Goal: Transaction & Acquisition: Register for event/course

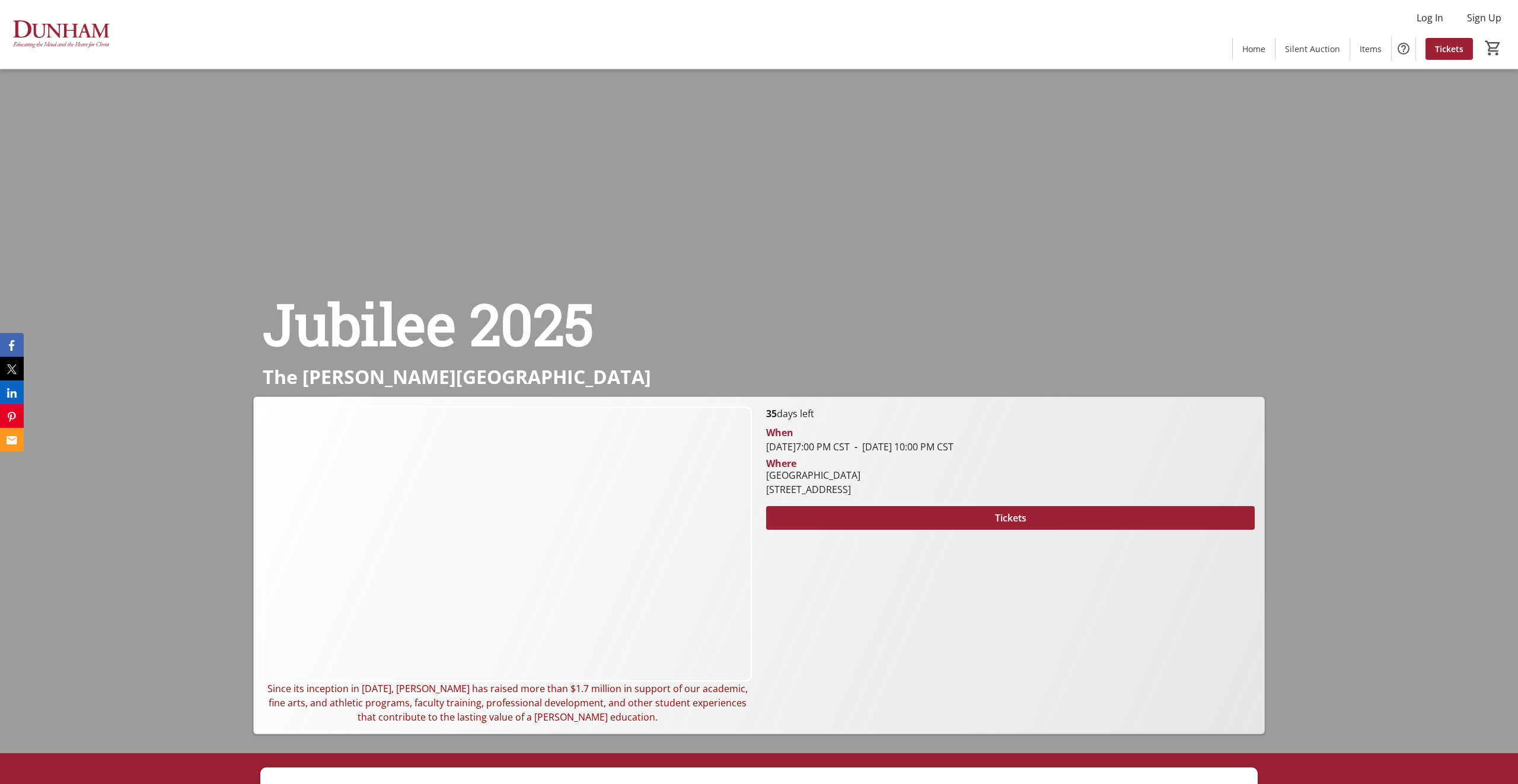
scroll to position [27, 0]
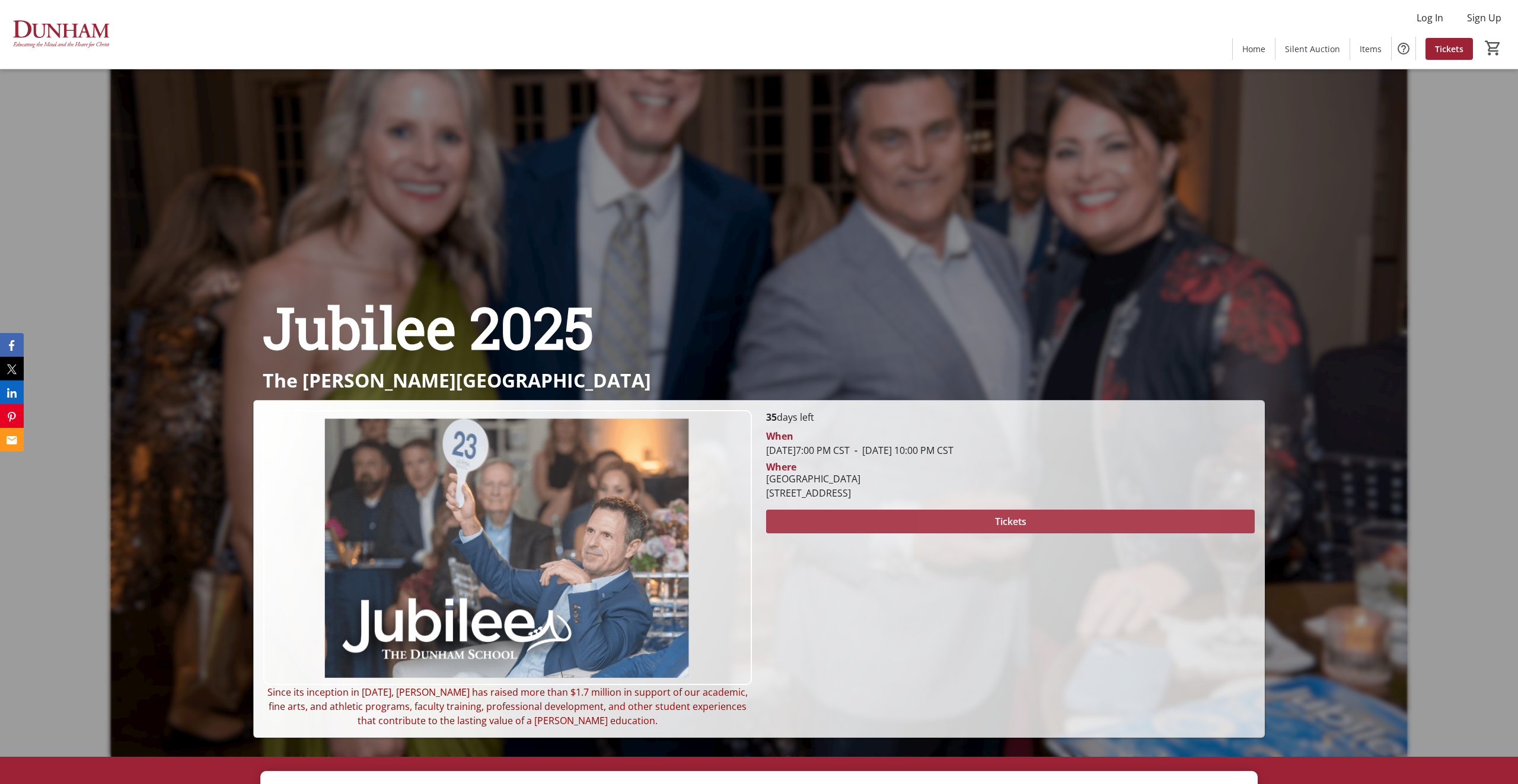
click at [1046, 522] on span at bounding box center [1011, 521] width 489 height 28
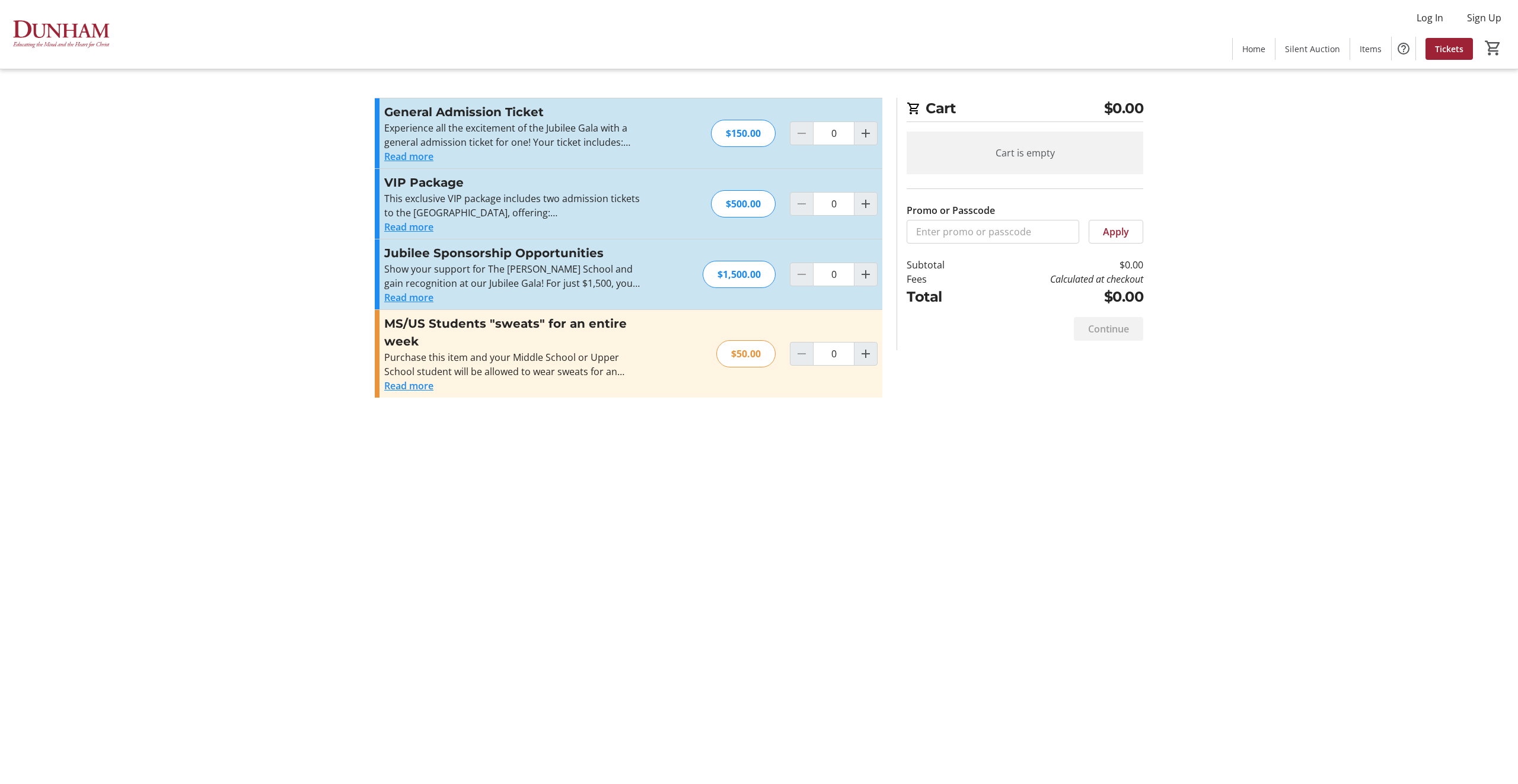
click at [401, 223] on button "Read more" at bounding box center [409, 227] width 49 height 14
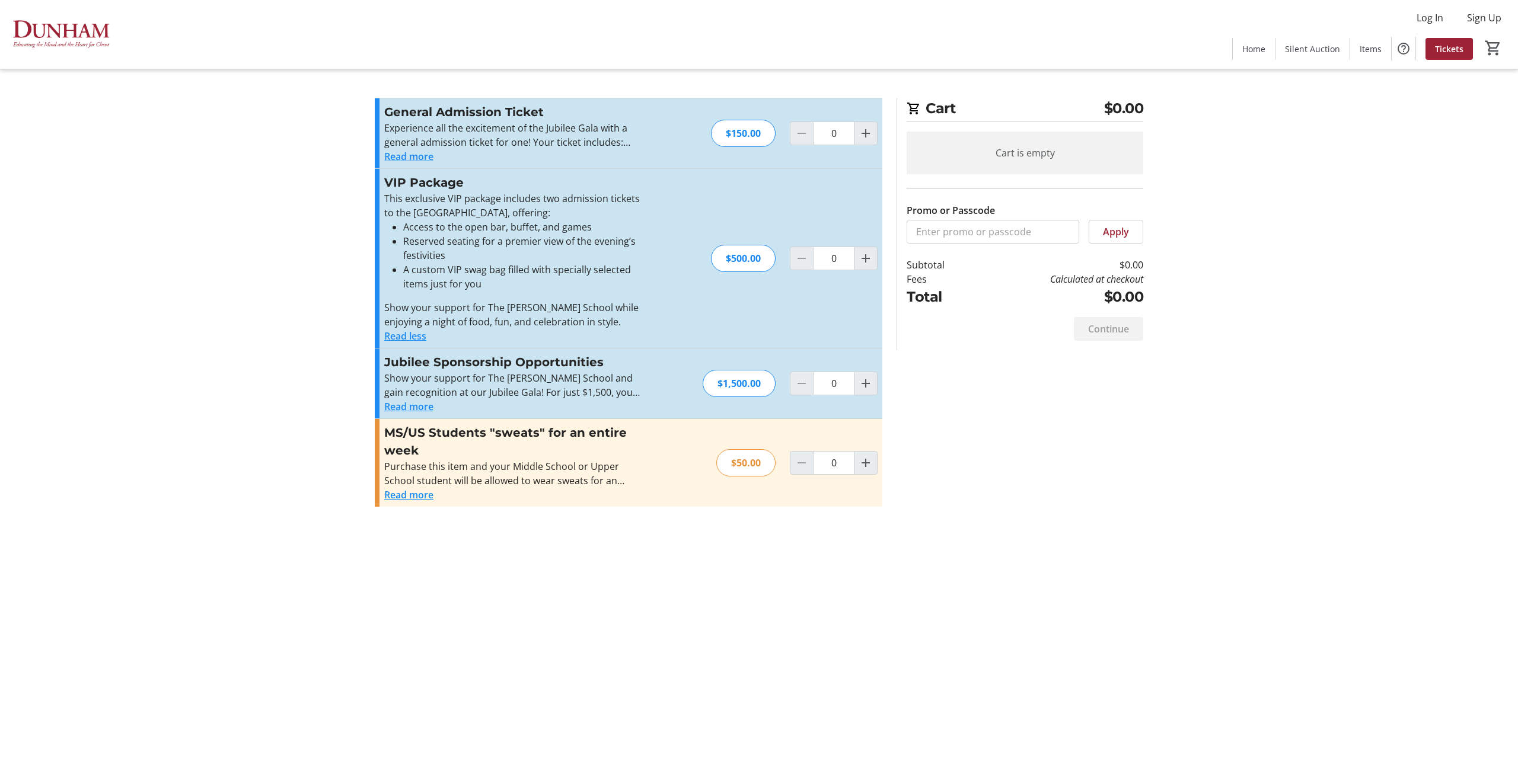
click at [422, 501] on button "Read more" at bounding box center [409, 495] width 49 height 14
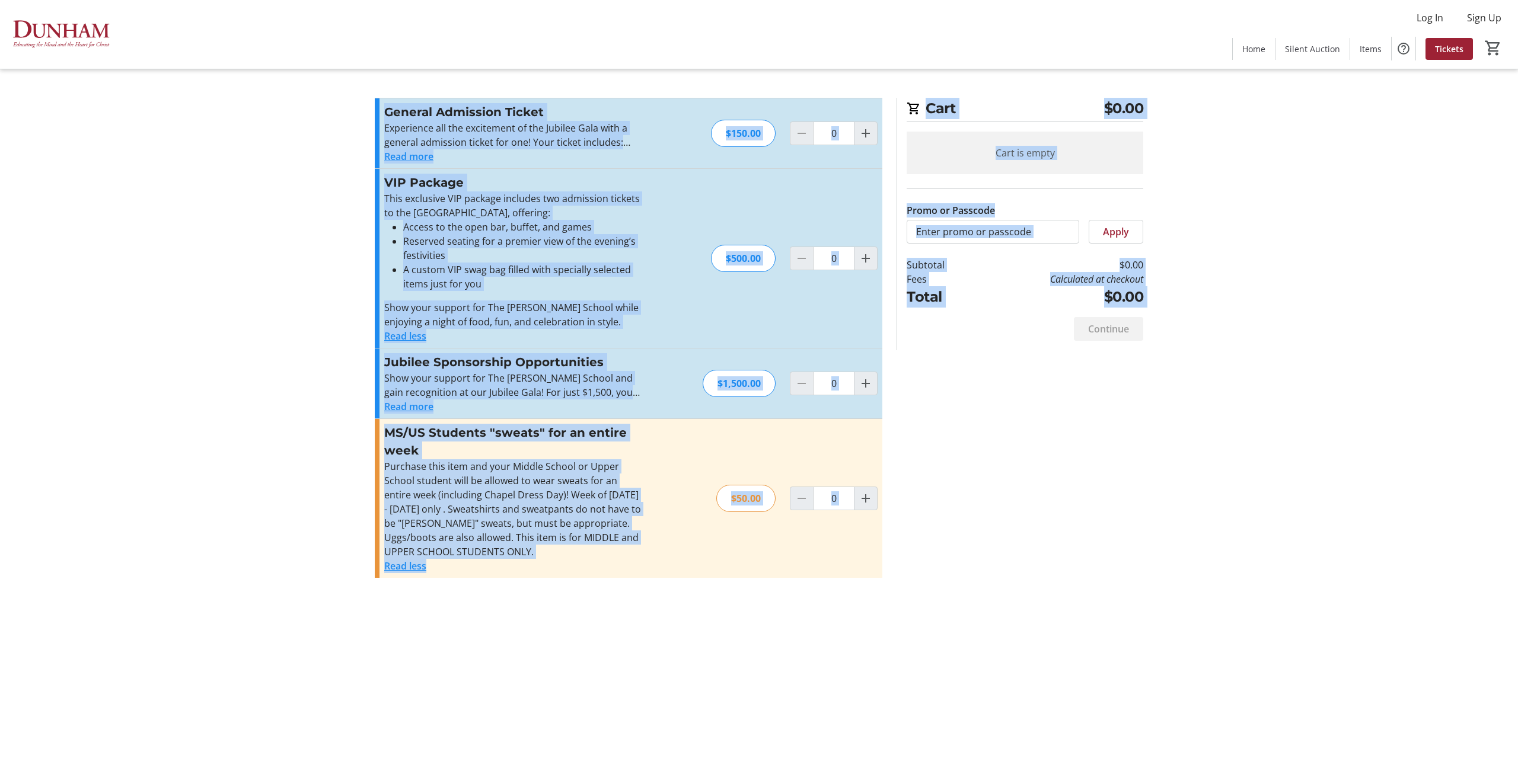
drag, startPoint x: 856, startPoint y: 104, endPoint x: 786, endPoint y: 24, distance: 106.3
click at [779, 17] on mat-sidenav-content "Log In Sign Up Home Silent Auction Items Tickets 0 Home Silent Auction Items Ti…" at bounding box center [759, 392] width 1518 height 784
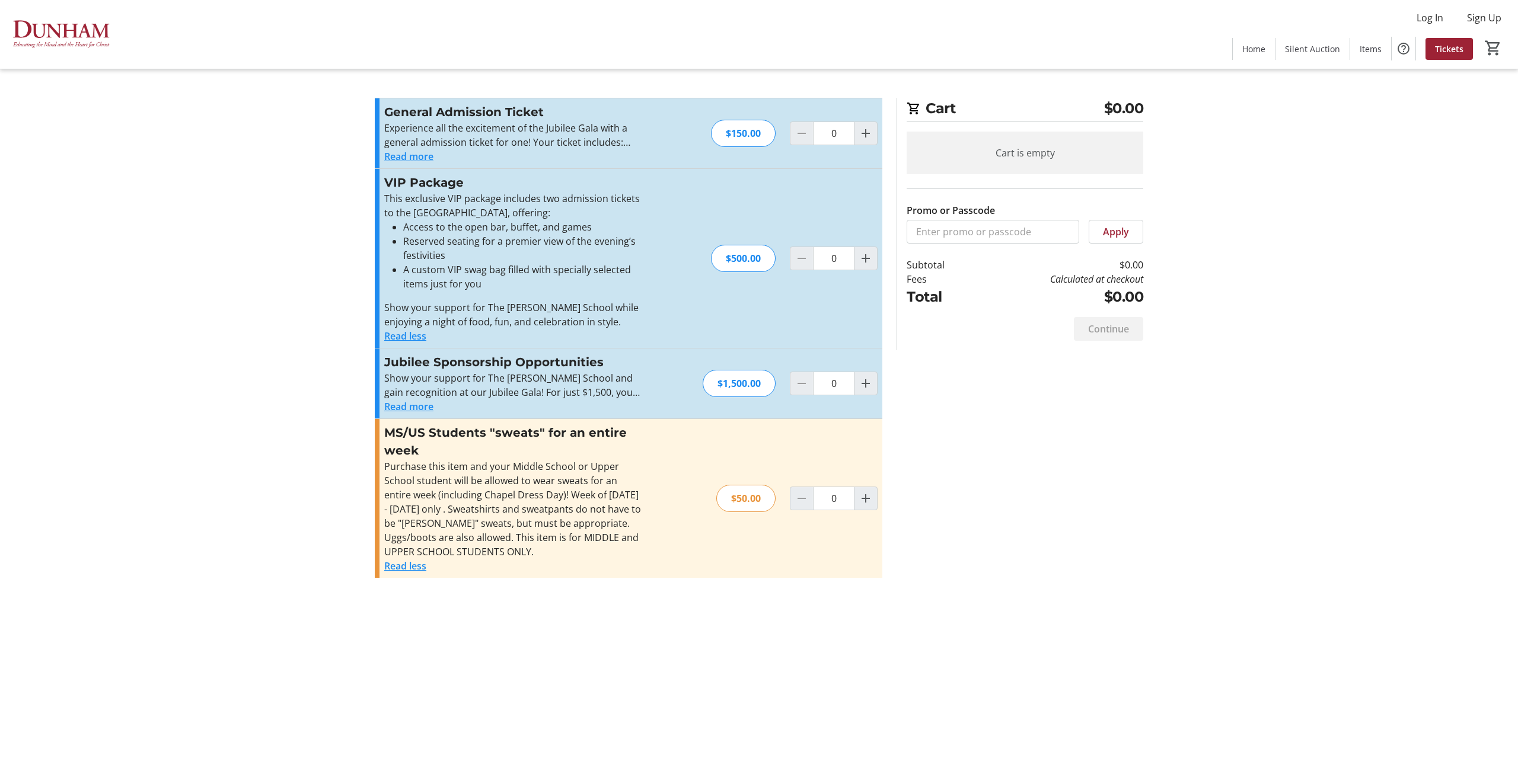
click at [792, 33] on div "Log In Sign Up Home Silent Auction Items Tickets 0" at bounding box center [759, 34] width 1518 height 69
click at [872, 129] on mat-icon "Increment by one" at bounding box center [866, 133] width 14 height 14
type input "2"
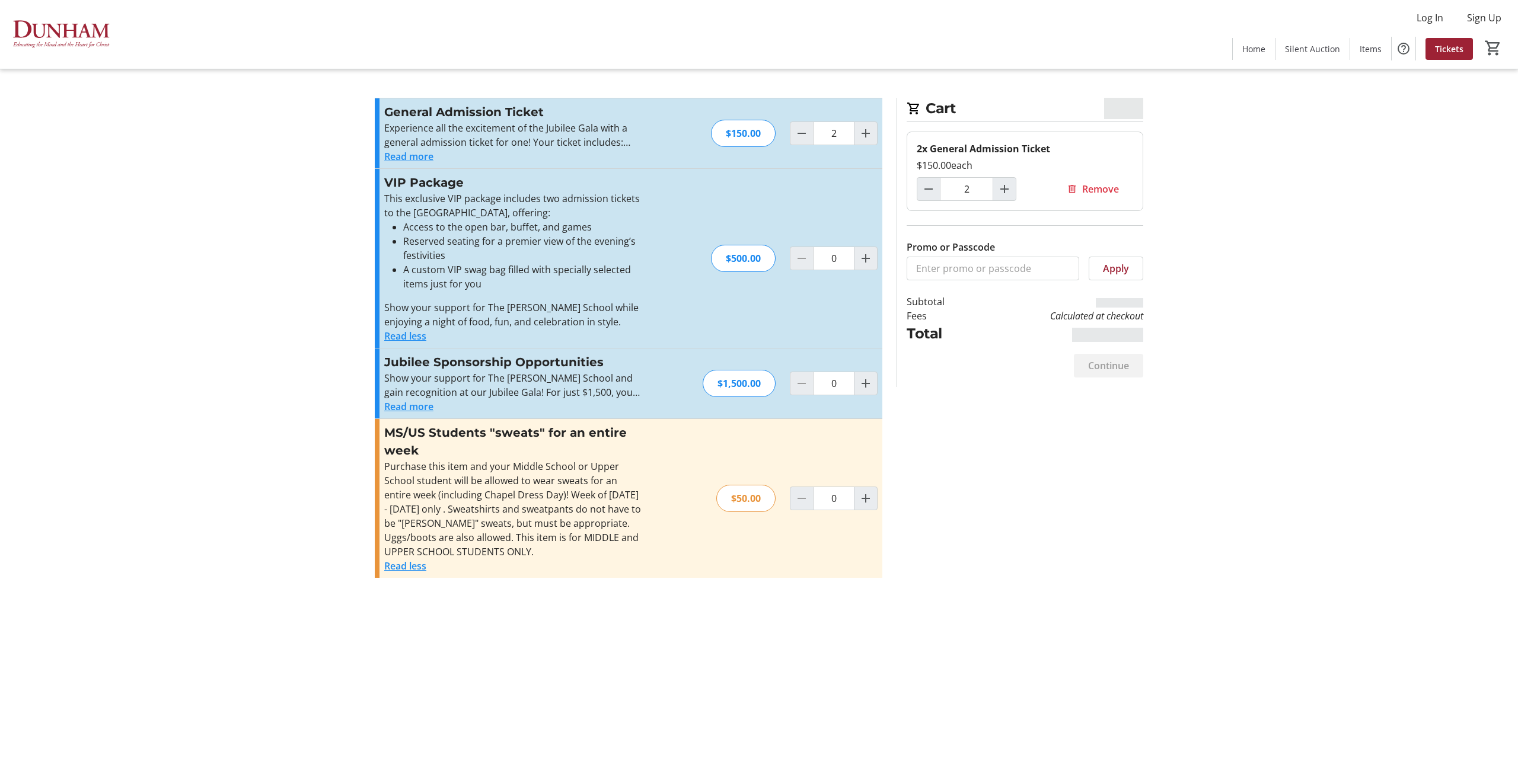
click at [416, 153] on button "Read more" at bounding box center [409, 157] width 49 height 14
